Goal: Use online tool/utility: Utilize a website feature to perform a specific function

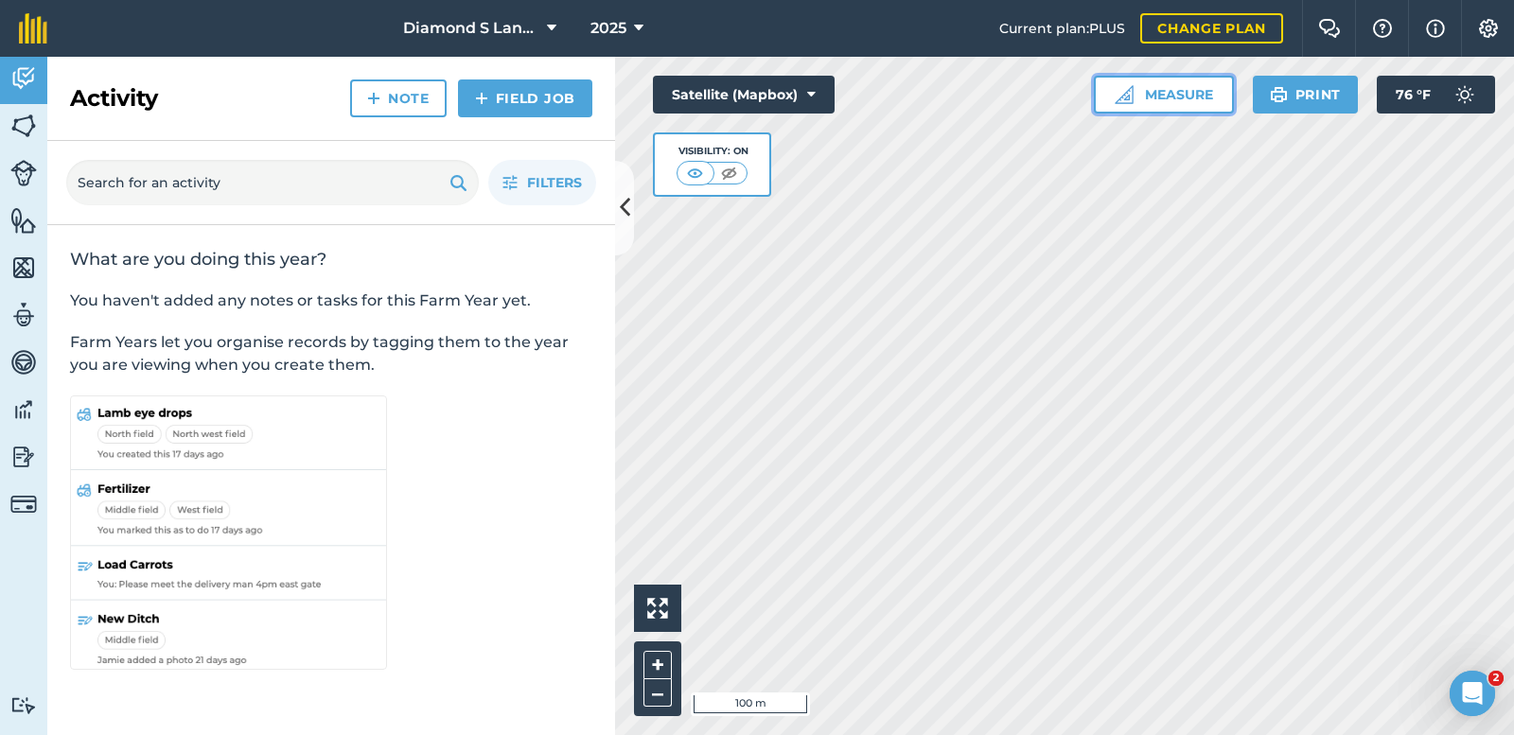
click at [1150, 91] on button "Measure" at bounding box center [1164, 95] width 140 height 38
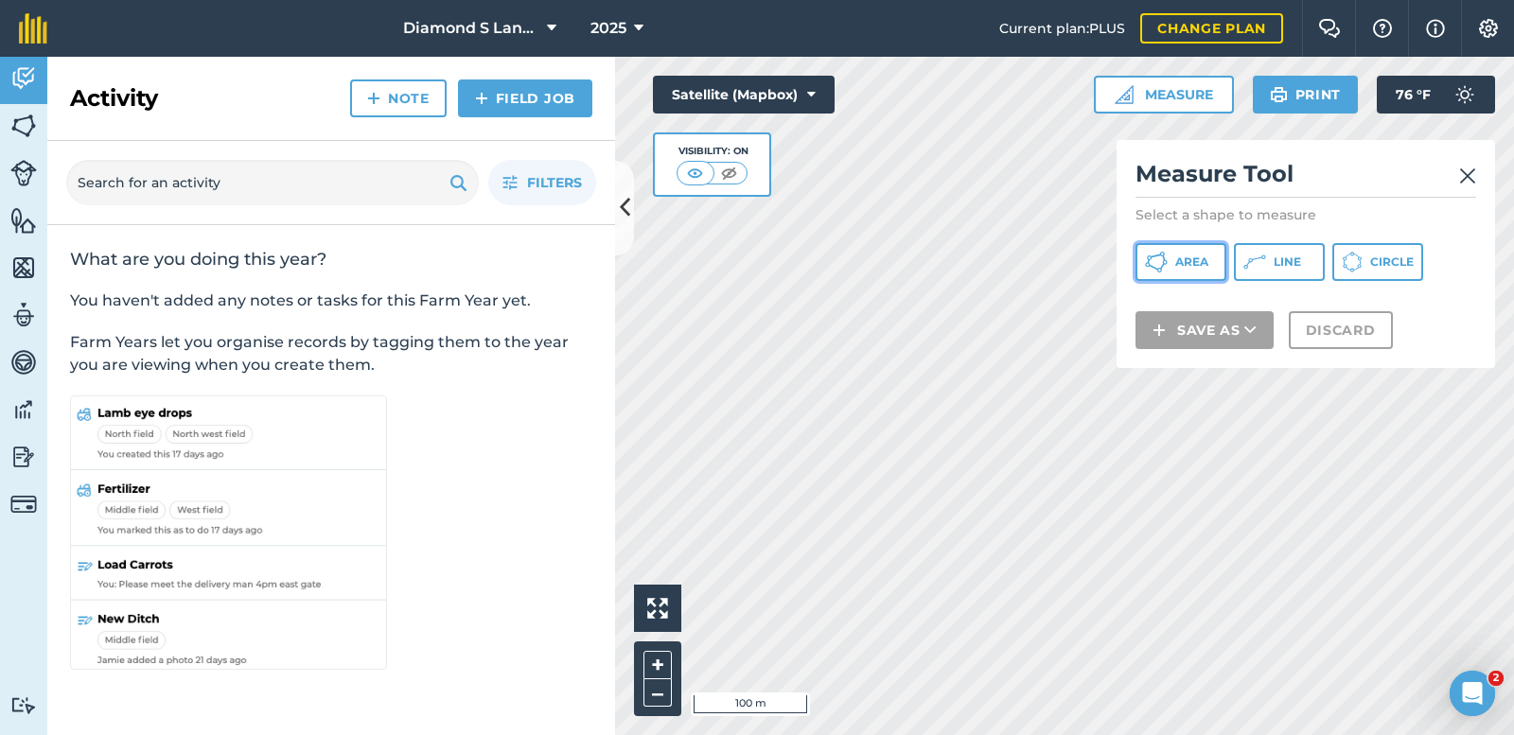
click at [1180, 257] on span "Area" at bounding box center [1192, 262] width 33 height 15
click at [798, 147] on div "Click to start drawing i 20 m + – Satellite (Mapbox) Visibility: On Measure Mea…" at bounding box center [1064, 396] width 899 height 679
click at [1202, 257] on div "Click to start drawing i 20 m + – Satellite (Mapbox) Visibility: On Measure Mea…" at bounding box center [1064, 396] width 899 height 679
click at [951, 735] on html "Diamond S Land and Cattle 2025 Current plan : PLUS Change plan Farm Chat Help I…" at bounding box center [757, 367] width 1514 height 735
click at [866, 735] on html "Diamond S Land and Cattle 2025 Current plan : PLUS Change plan Farm Chat Help I…" at bounding box center [757, 367] width 1514 height 735
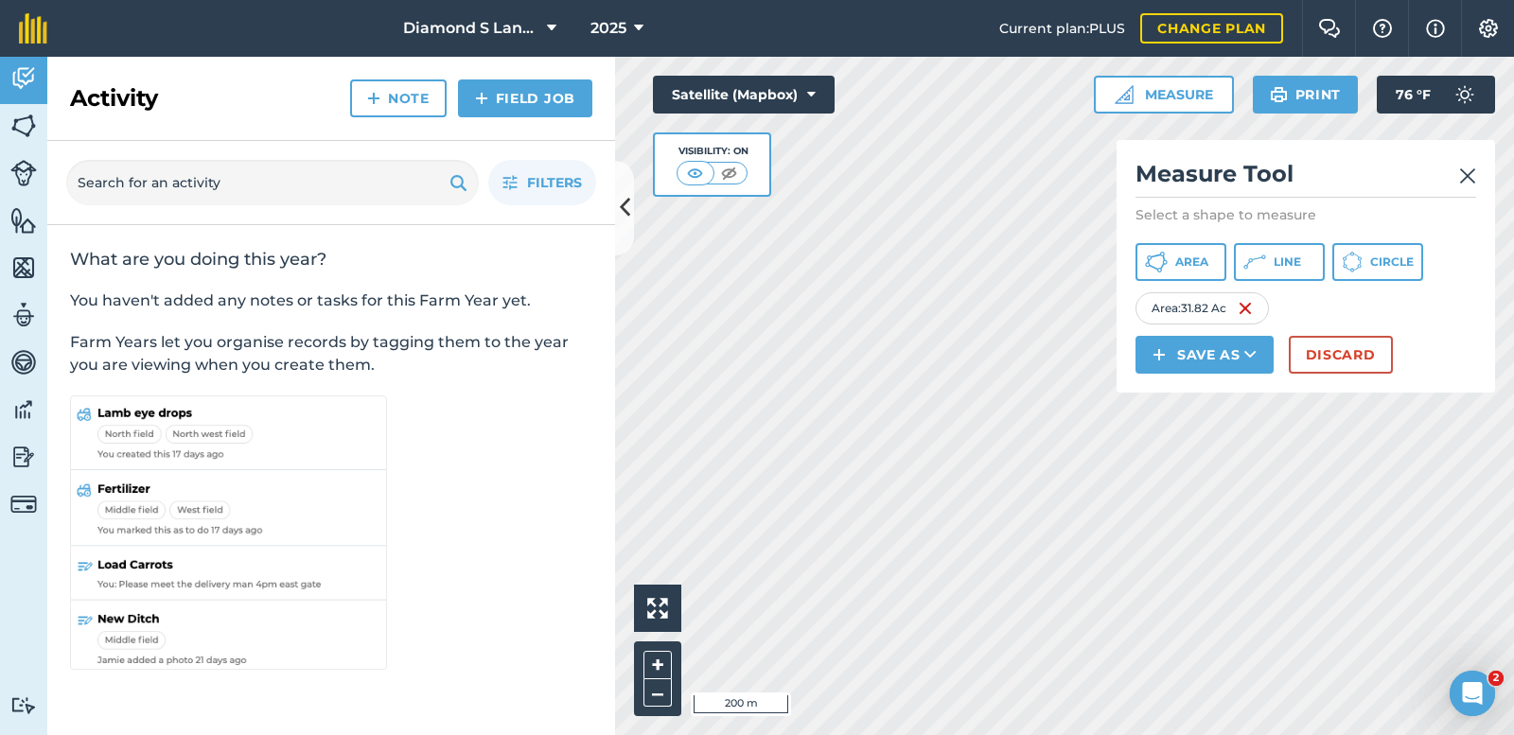
click at [1254, 328] on div "Click to start drawing i 200 m + – Satellite (Mapbox) Visibility: On Measure Me…" at bounding box center [1064, 396] width 899 height 679
click at [1247, 303] on img at bounding box center [1245, 308] width 15 height 23
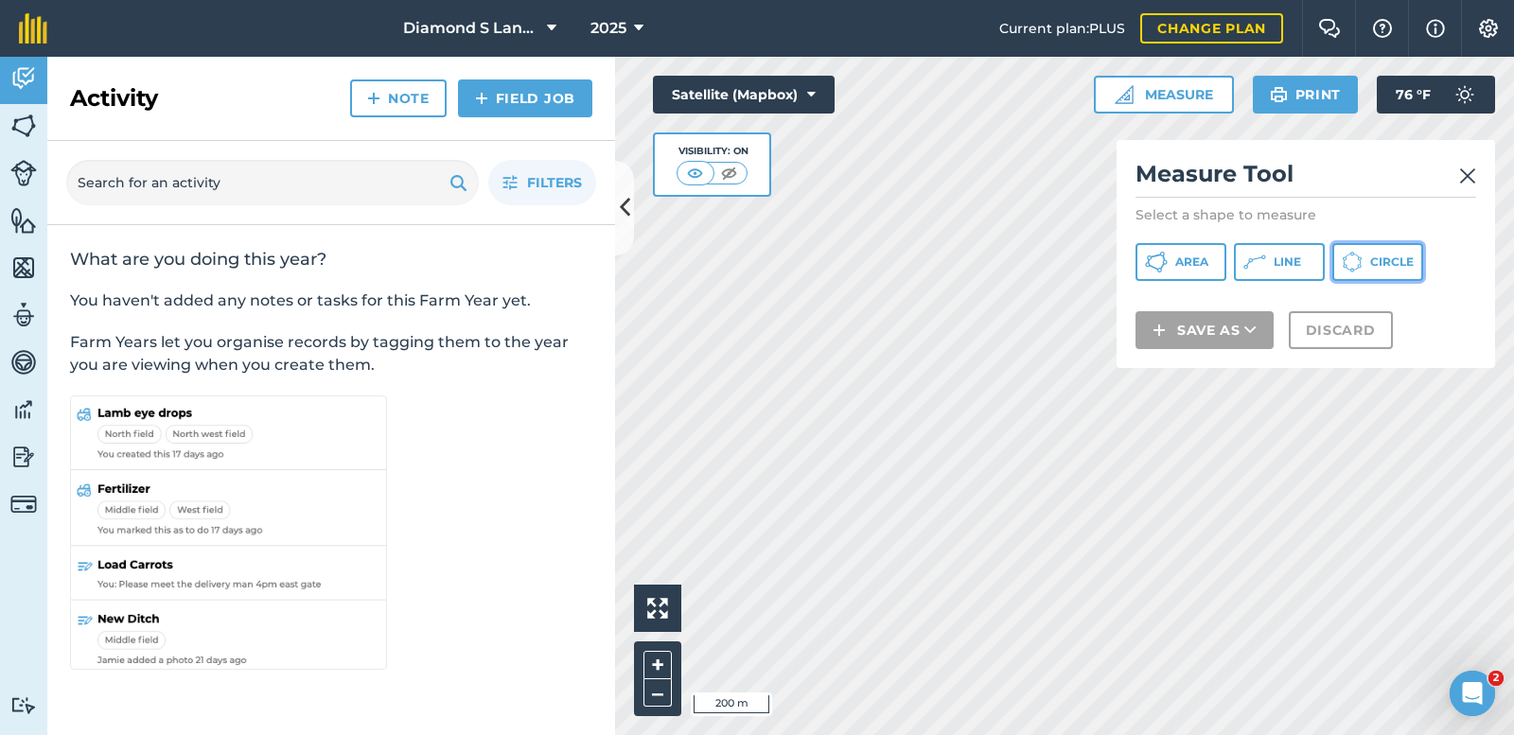
click at [1360, 255] on icon at bounding box center [1352, 262] width 21 height 21
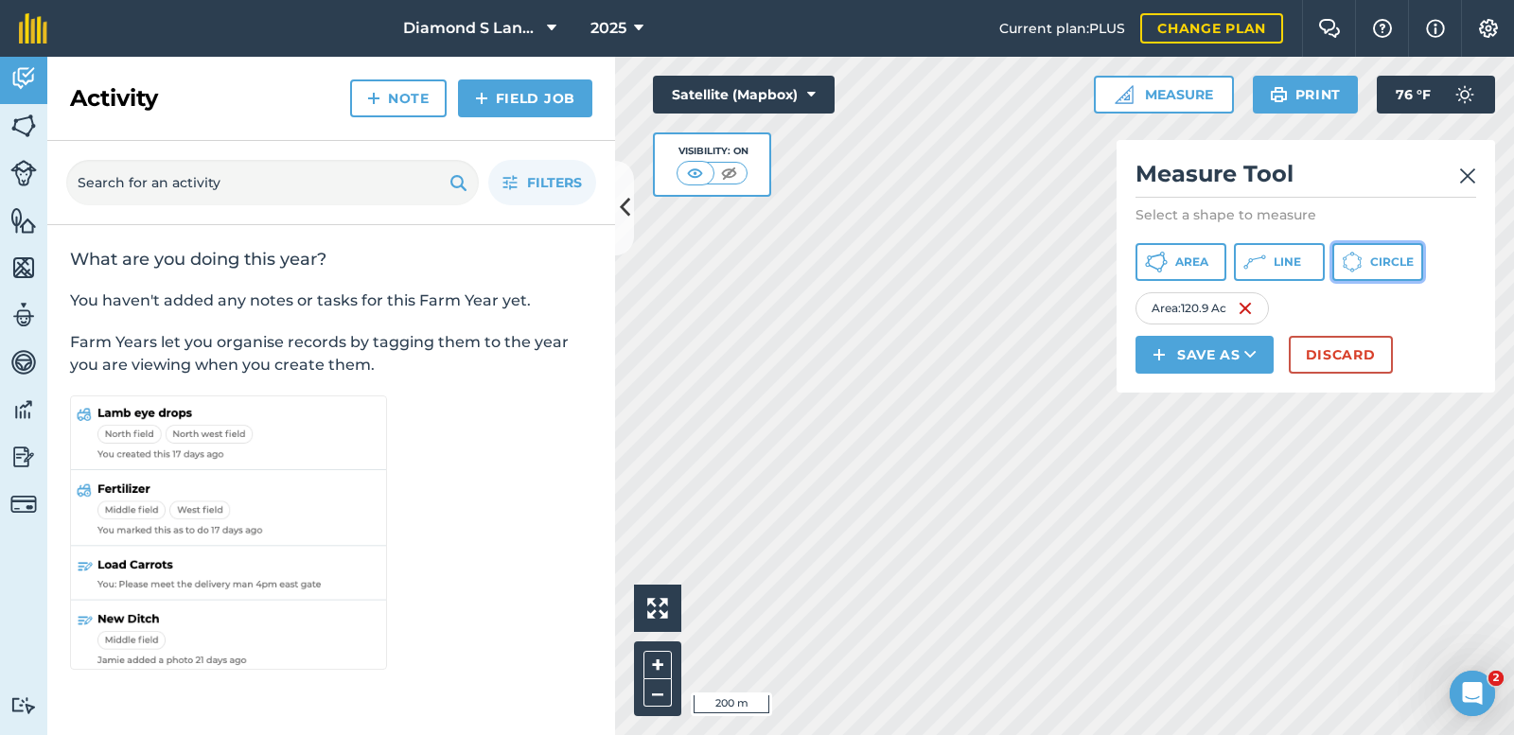
click at [1373, 253] on button "Circle" at bounding box center [1378, 262] width 91 height 38
click at [1382, 246] on button "Circle" at bounding box center [1378, 262] width 91 height 38
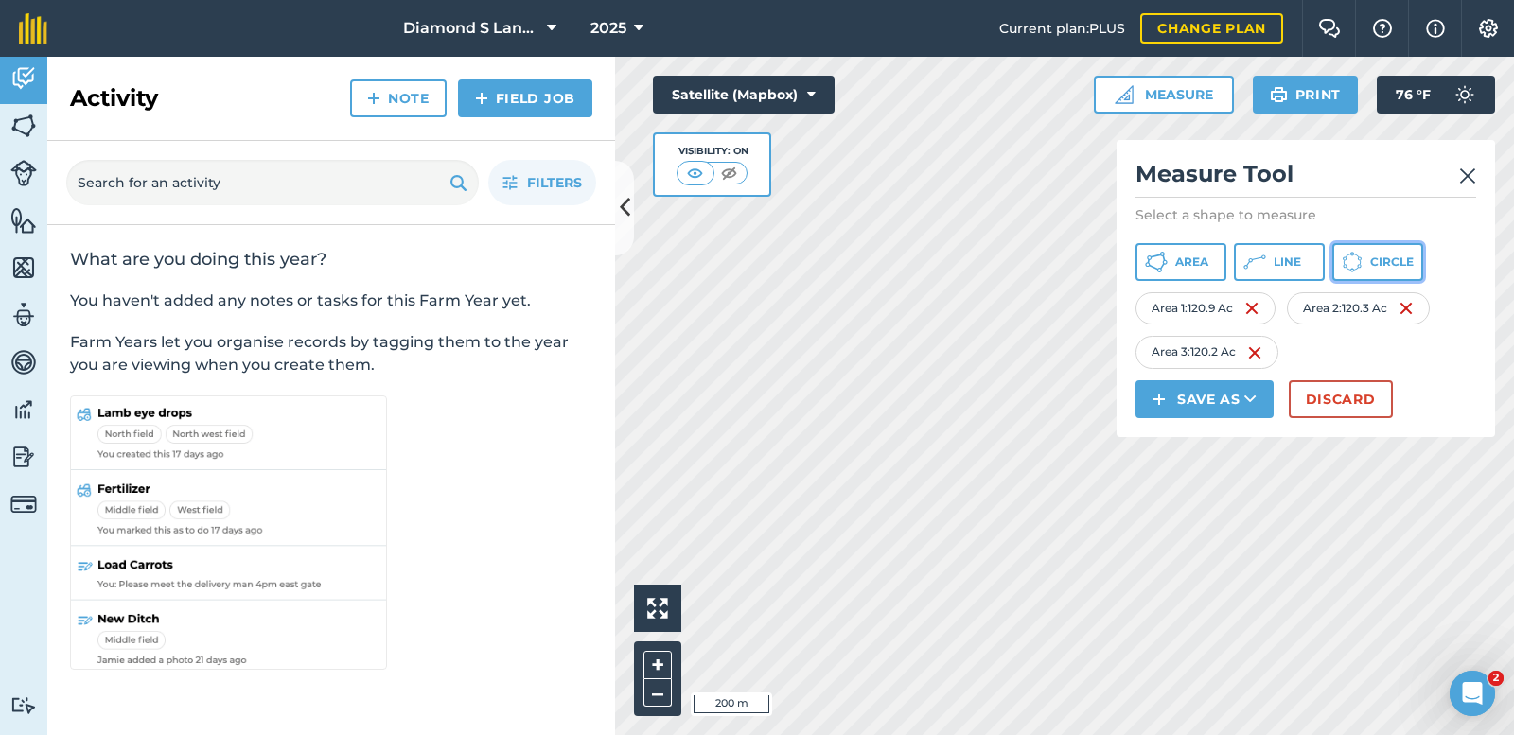
click at [1372, 257] on span "Circle" at bounding box center [1393, 262] width 44 height 15
